Goal: Transaction & Acquisition: Purchase product/service

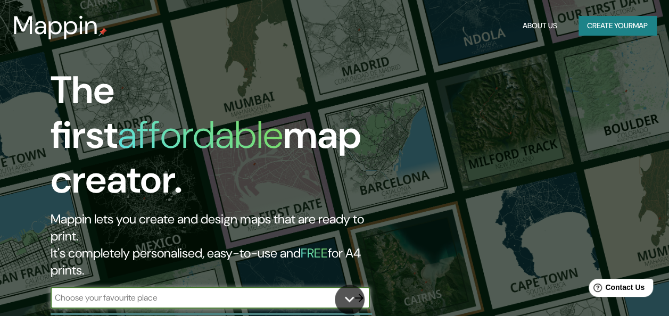
click at [183, 292] on input "text" at bounding box center [200, 298] width 298 height 12
type input "[GEOGRAPHIC_DATA][US_STATE]"
click at [356, 292] on icon "button" at bounding box center [359, 298] width 13 height 13
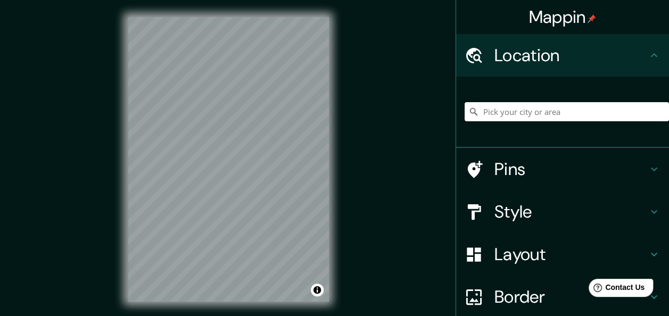
click at [539, 113] on input "Pick your city or area" at bounding box center [567, 111] width 204 height 19
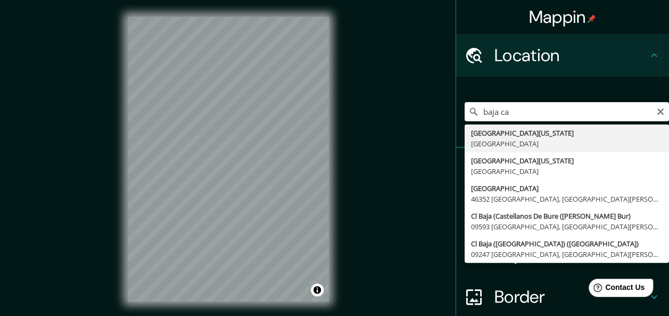
type input "[GEOGRAPHIC_DATA][US_STATE], [GEOGRAPHIC_DATA]"
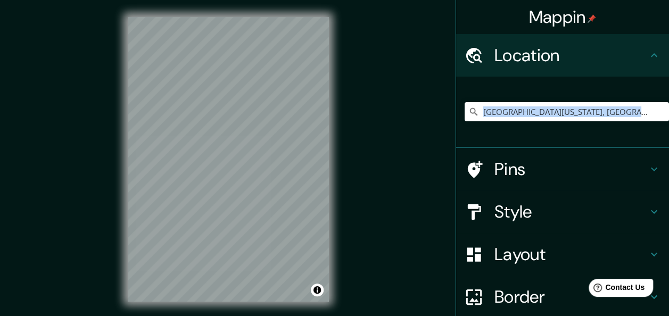
click at [504, 137] on div "[GEOGRAPHIC_DATA][US_STATE], [GEOGRAPHIC_DATA]" at bounding box center [567, 111] width 204 height 53
click at [506, 291] on h4 "Border" at bounding box center [570, 296] width 153 height 21
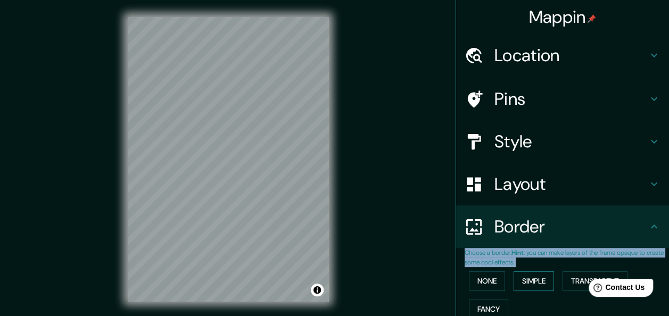
click at [529, 284] on button "Simple" at bounding box center [534, 281] width 40 height 20
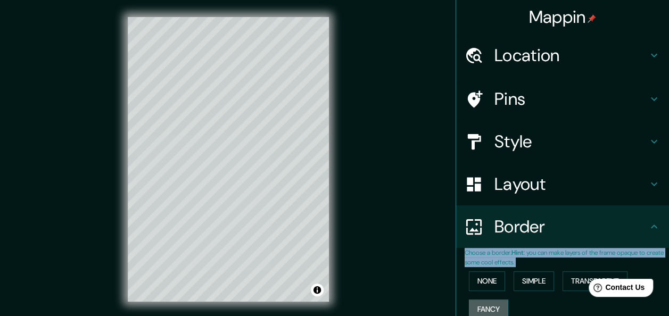
click at [494, 303] on button "Fancy" at bounding box center [488, 310] width 39 height 20
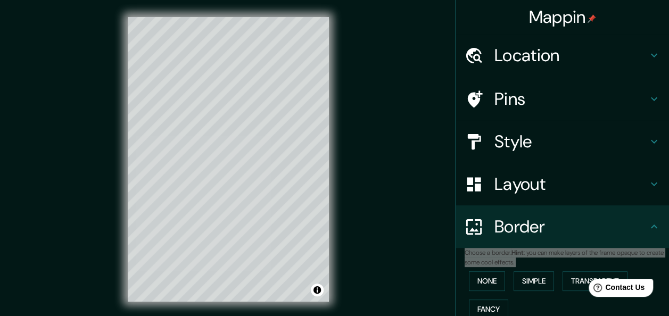
click at [580, 281] on html "Help Contact Us" at bounding box center [615, 286] width 83 height 22
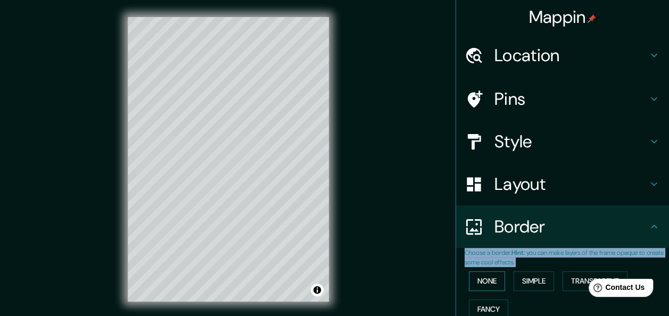
click at [486, 282] on button "None" at bounding box center [487, 281] width 36 height 20
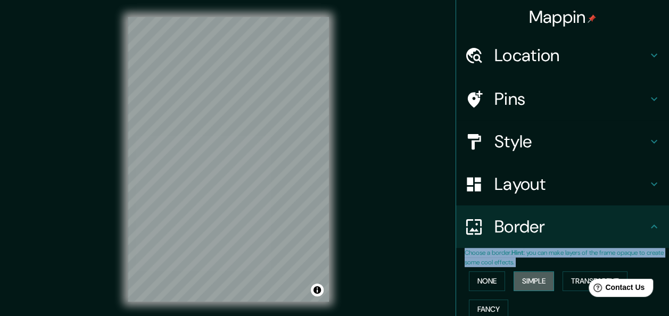
click at [530, 285] on button "Simple" at bounding box center [534, 281] width 40 height 20
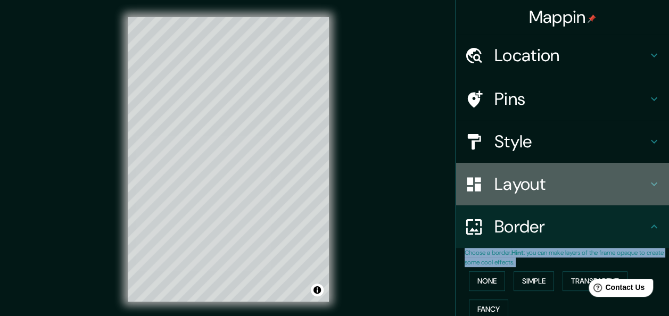
click at [527, 185] on h4 "Layout" at bounding box center [570, 183] width 153 height 21
type input "151"
type input "30"
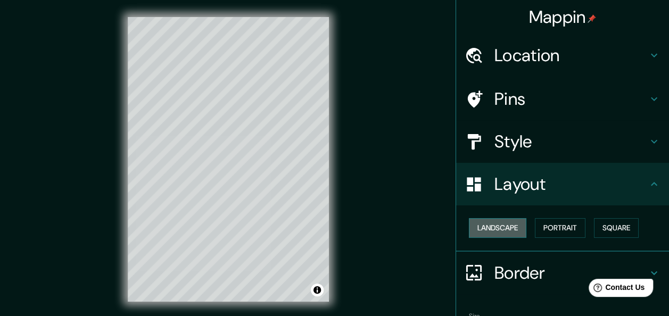
click at [494, 232] on button "Landscape" at bounding box center [497, 228] width 57 height 20
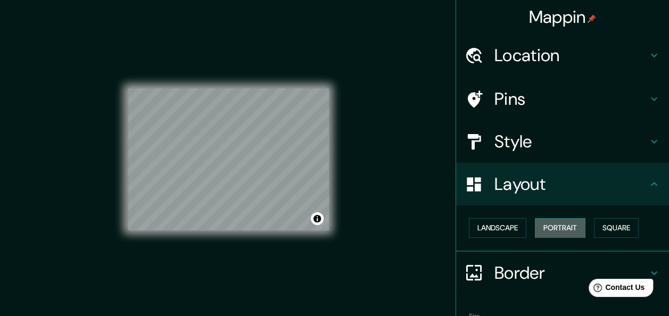
click at [565, 235] on button "Portrait" at bounding box center [560, 228] width 51 height 20
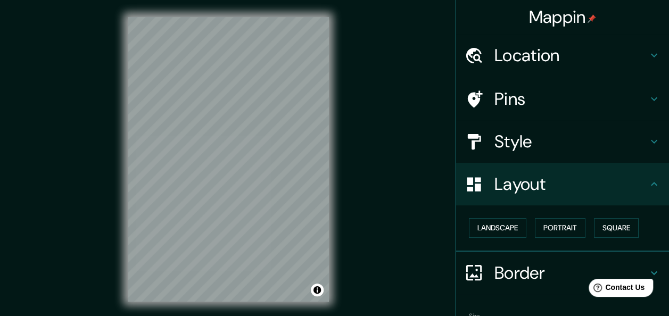
click at [499, 268] on h4 "Border" at bounding box center [570, 272] width 153 height 21
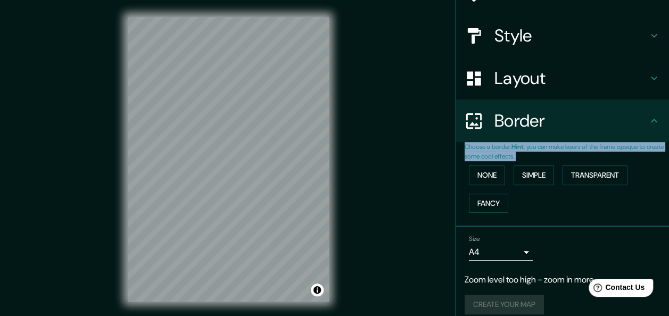
scroll to position [116, 0]
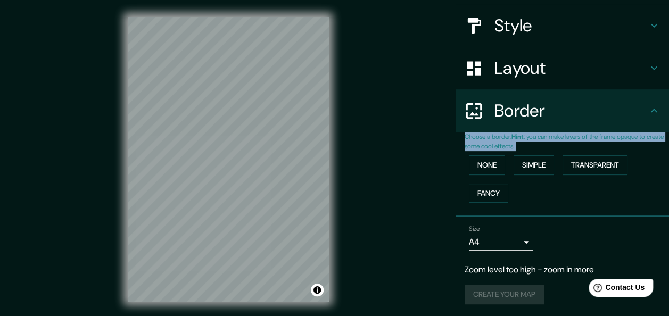
click at [514, 244] on body "Mappin Location [GEOGRAPHIC_DATA][US_STATE], [GEOGRAPHIC_DATA] Pins Style Layou…" at bounding box center [334, 158] width 669 height 316
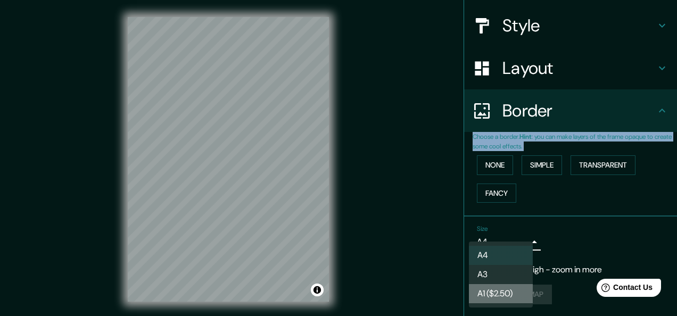
click at [506, 290] on li "A1 ($2.50)" at bounding box center [501, 293] width 64 height 19
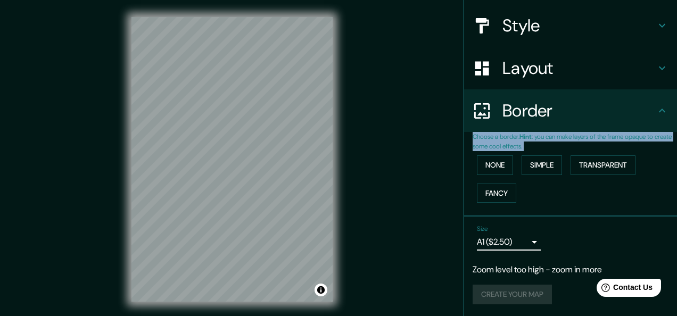
click at [515, 242] on body "Mappin Location [GEOGRAPHIC_DATA][US_STATE], [GEOGRAPHIC_DATA] Pins Style Layou…" at bounding box center [338, 158] width 677 height 316
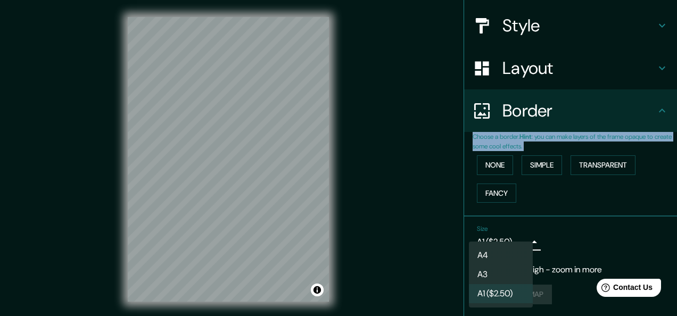
click at [510, 269] on li "A3" at bounding box center [501, 274] width 64 height 19
type input "a4"
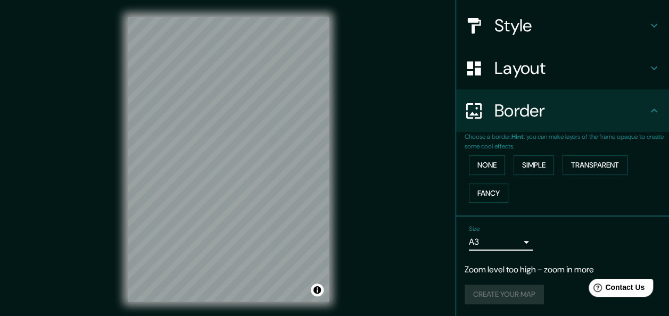
click at [517, 274] on p "Zoom level too high - zoom in more" at bounding box center [563, 269] width 196 height 13
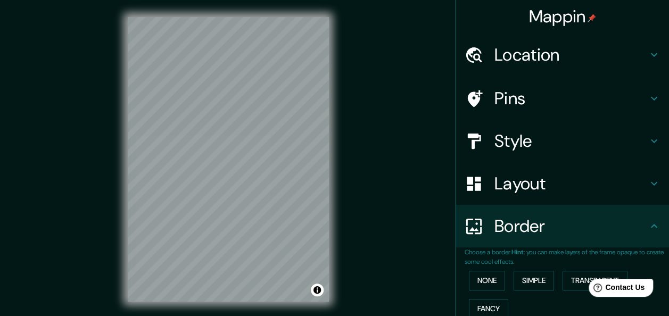
scroll to position [0, 0]
click at [538, 59] on h4 "Location" at bounding box center [570, 55] width 153 height 21
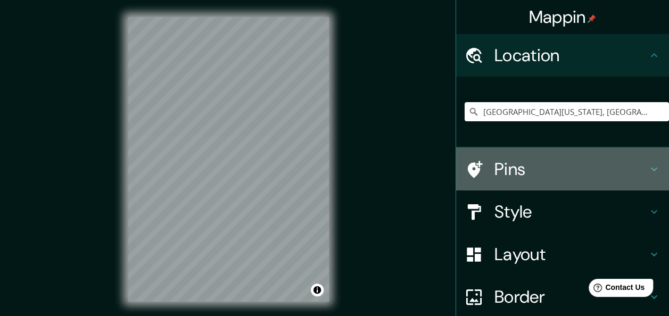
click at [503, 172] on h4 "Pins" at bounding box center [570, 169] width 153 height 21
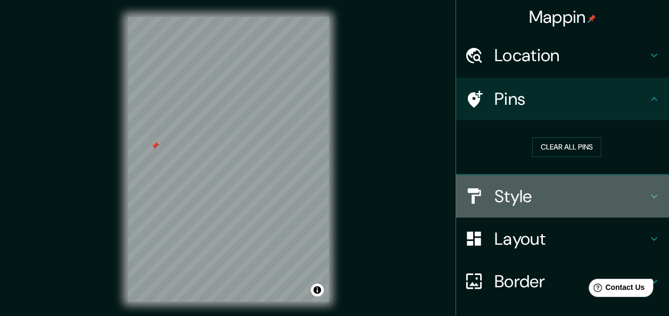
click at [514, 203] on h4 "Style" at bounding box center [570, 196] width 153 height 21
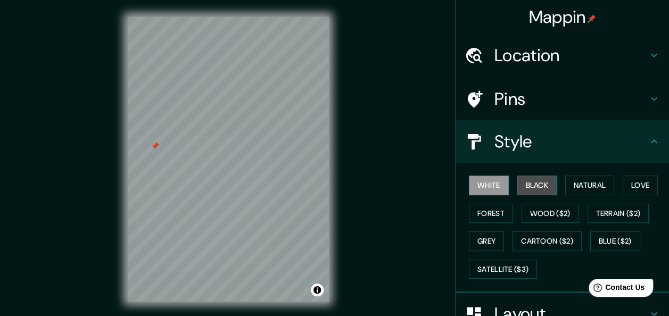
click at [532, 191] on button "Black" at bounding box center [537, 186] width 40 height 20
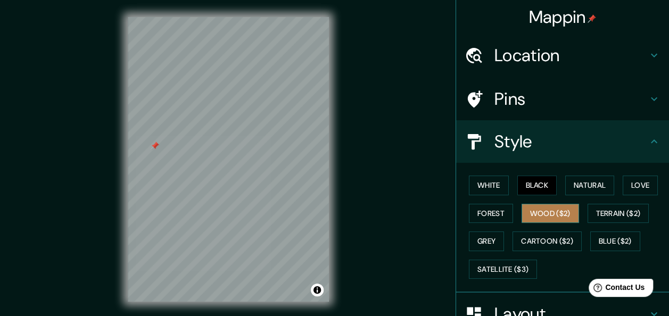
click at [539, 212] on button "Wood ($2)" at bounding box center [550, 214] width 57 height 20
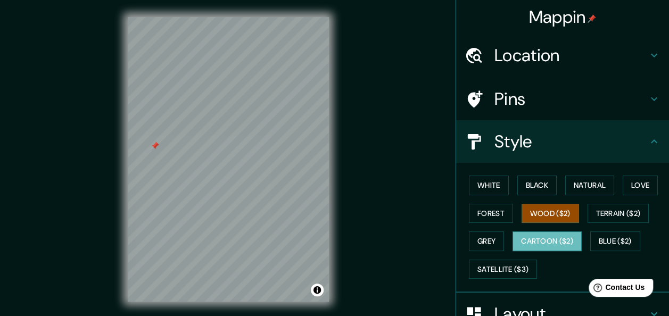
click at [522, 241] on button "Cartoon ($2)" at bounding box center [547, 242] width 69 height 20
click at [486, 244] on button "Grey" at bounding box center [486, 242] width 35 height 20
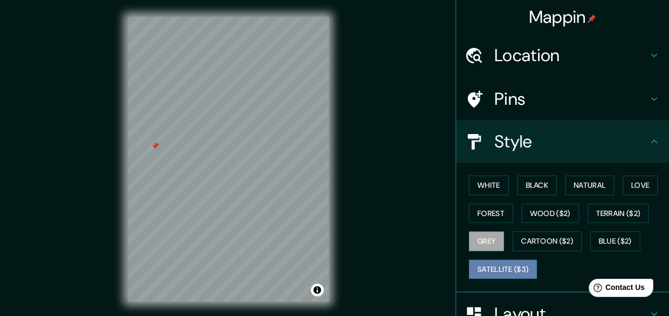
click at [496, 270] on button "Satellite ($3)" at bounding box center [503, 270] width 68 height 20
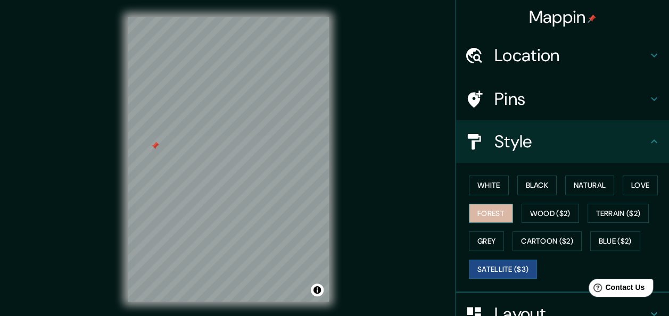
click at [486, 212] on button "Forest" at bounding box center [491, 214] width 44 height 20
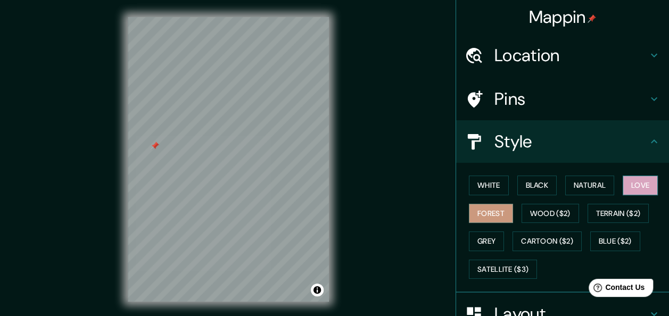
click at [632, 186] on button "Love" at bounding box center [640, 186] width 35 height 20
